Goal: Information Seeking & Learning: Learn about a topic

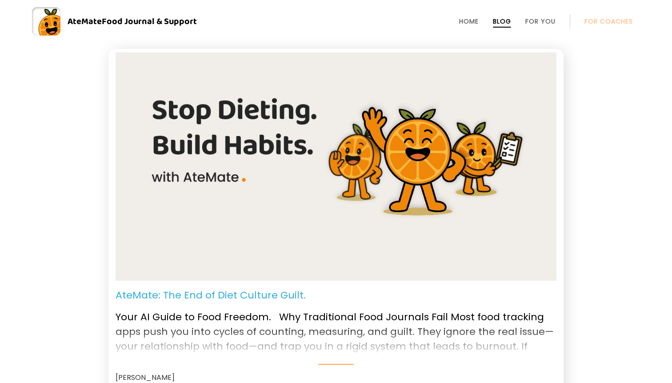
click at [185, 291] on p "AteMate: The End of Diet Culture Guilt." at bounding box center [211, 294] width 190 height 15
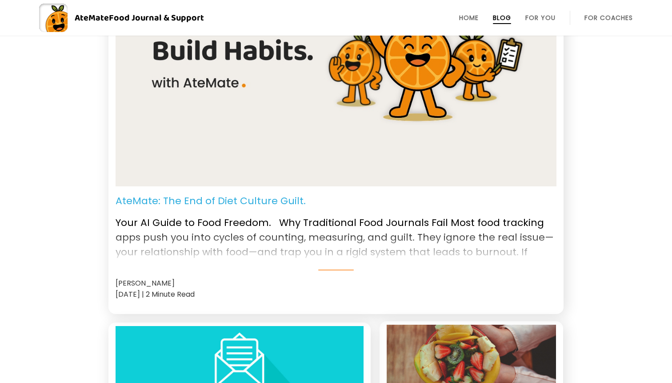
scroll to position [108, 0]
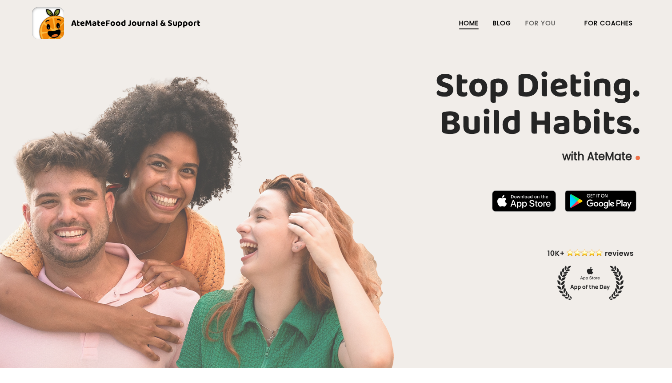
click at [508, 22] on link "Blog" at bounding box center [502, 23] width 18 height 7
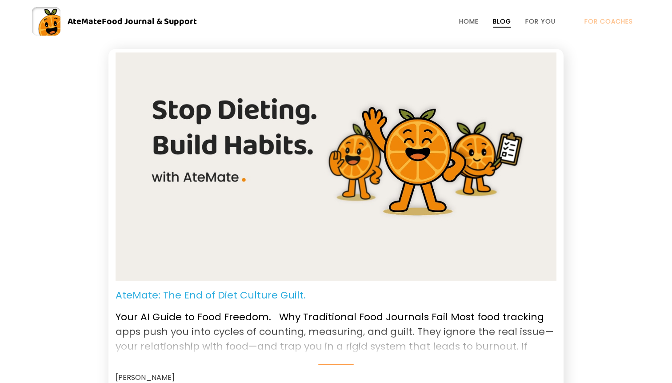
click at [210, 289] on p "AteMate: The End of Diet Culture Guilt." at bounding box center [211, 294] width 190 height 15
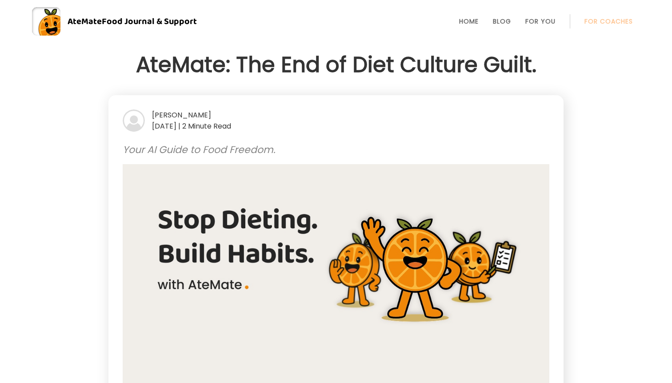
click at [157, 114] on div "Tom" at bounding box center [336, 114] width 427 height 11
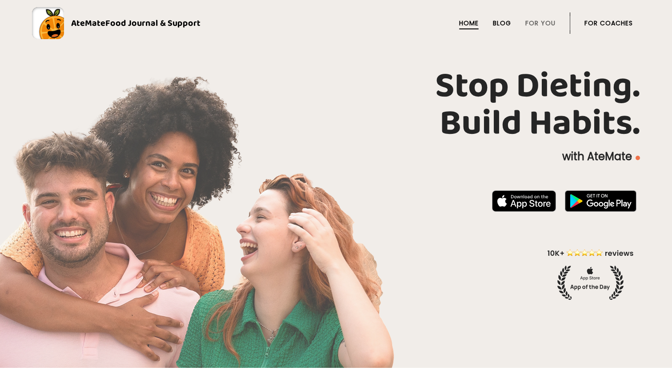
click at [504, 24] on link "Blog" at bounding box center [502, 23] width 18 height 7
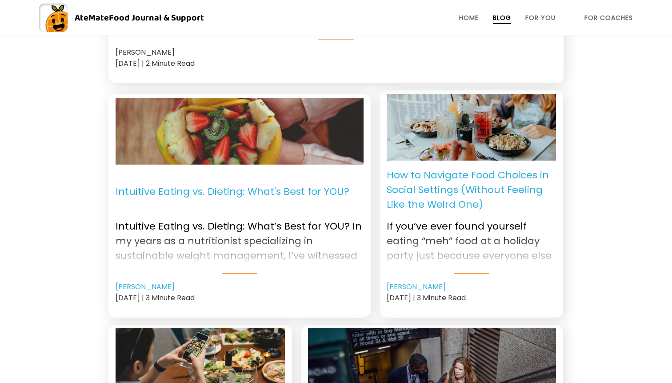
scroll to position [326, 0]
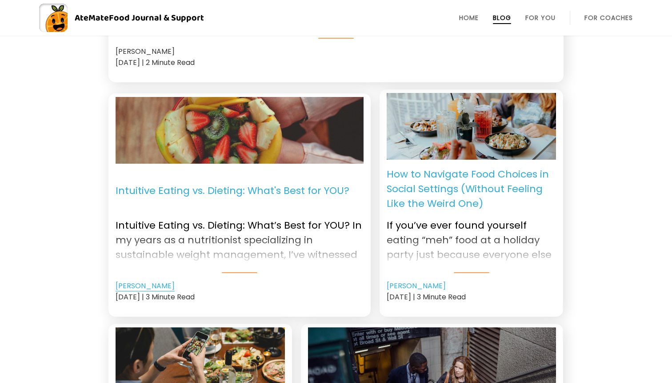
click at [145, 284] on link "[PERSON_NAME]" at bounding box center [145, 285] width 59 height 11
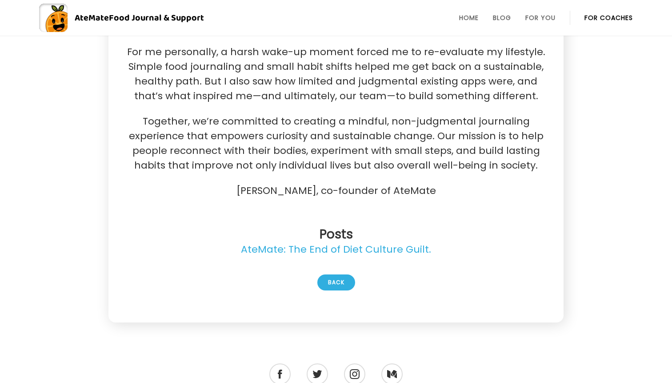
scroll to position [187, 0]
click at [338, 251] on link "AteMate: The End of Diet Culture Guilt." at bounding box center [336, 248] width 190 height 14
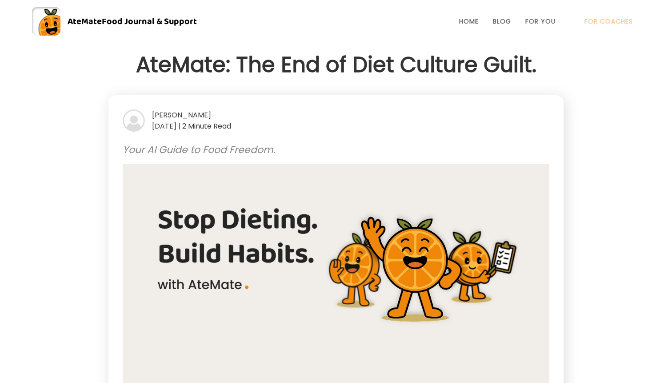
click at [158, 116] on div "Tom" at bounding box center [336, 114] width 427 height 11
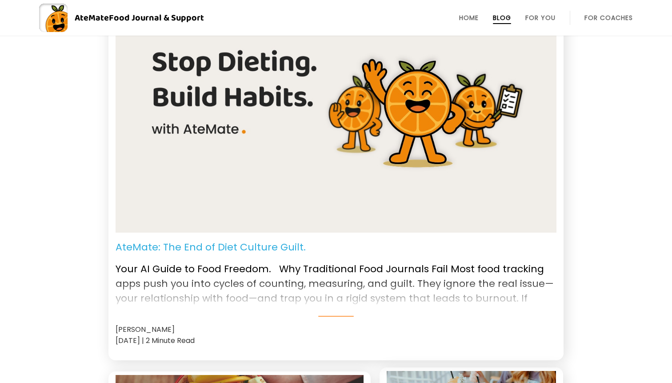
scroll to position [58, 0]
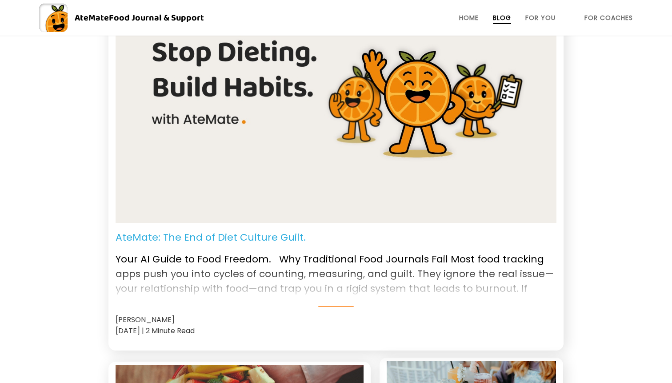
click at [277, 235] on p "AteMate: The End of Diet Culture Guilt." at bounding box center [211, 237] width 190 height 15
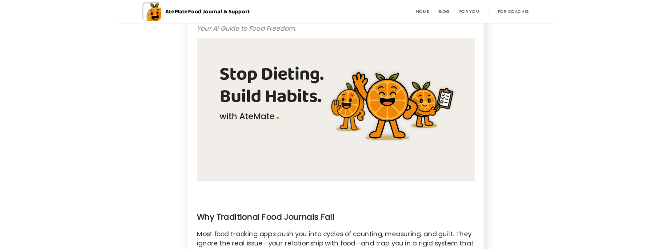
scroll to position [110, 0]
